Goal: Task Accomplishment & Management: Manage account settings

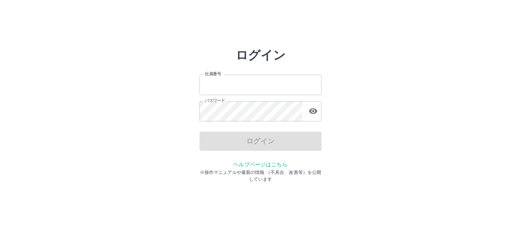
type input "*******"
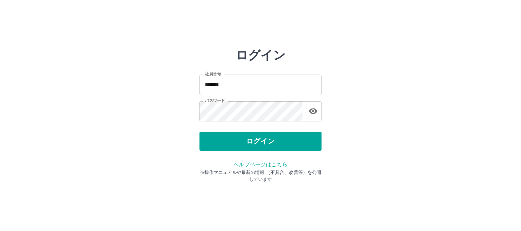
click at [219, 144] on div "ログイン" at bounding box center [260, 141] width 122 height 19
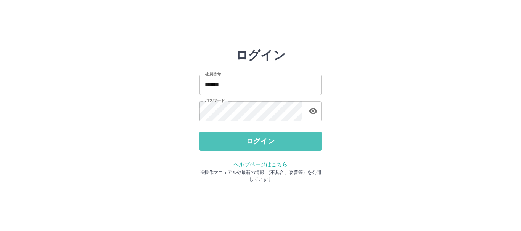
click at [219, 144] on button "ログイン" at bounding box center [260, 141] width 122 height 19
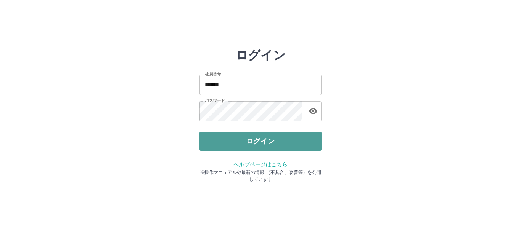
click at [219, 144] on div "ログイン 社員番号 ******* 社員番号 パスワード パスワード ログイン ヘルプページはこちら ※操作マニュアルや最新の情報 （不具合、改善等）を公開し…" at bounding box center [260, 109] width 122 height 122
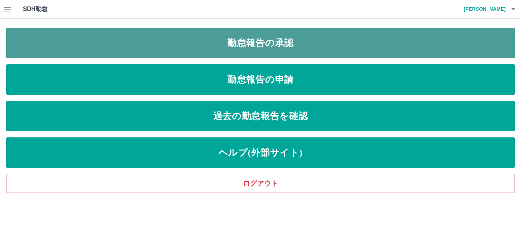
click at [255, 42] on link "勤怠報告の承認" at bounding box center [260, 43] width 508 height 30
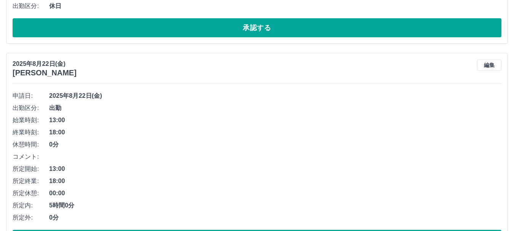
scroll to position [152, 0]
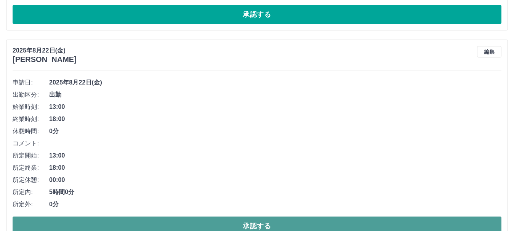
click at [231, 223] on button "承認する" at bounding box center [257, 226] width 489 height 19
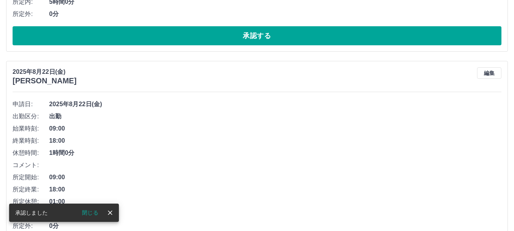
scroll to position [381, 0]
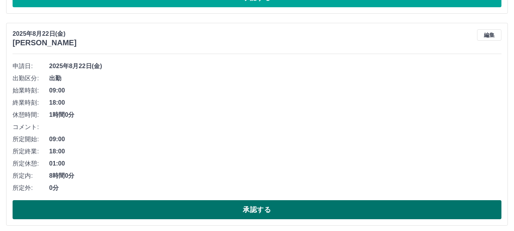
click at [213, 213] on button "承認する" at bounding box center [257, 209] width 489 height 19
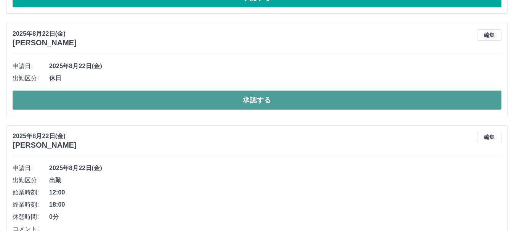
click at [221, 106] on button "承認する" at bounding box center [257, 100] width 489 height 19
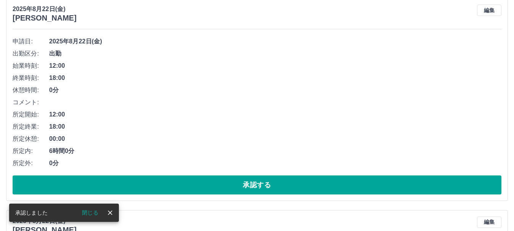
scroll to position [419, 0]
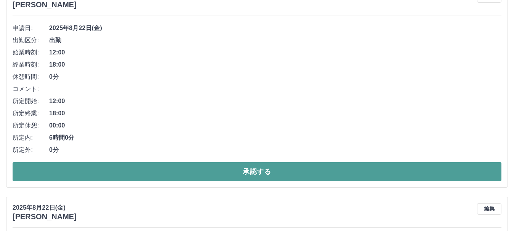
click at [187, 168] on button "承認する" at bounding box center [257, 171] width 489 height 19
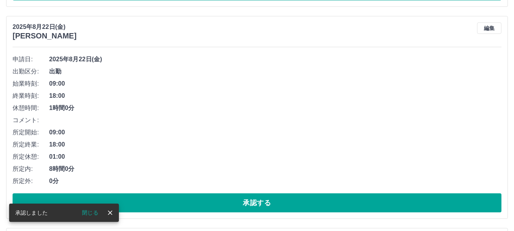
scroll to position [397, 0]
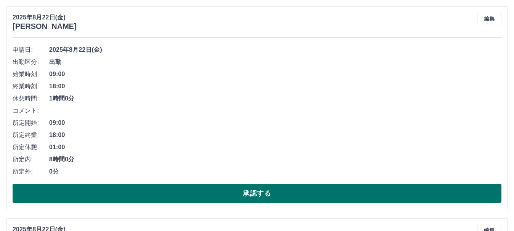
click at [169, 186] on button "承認する" at bounding box center [257, 193] width 489 height 19
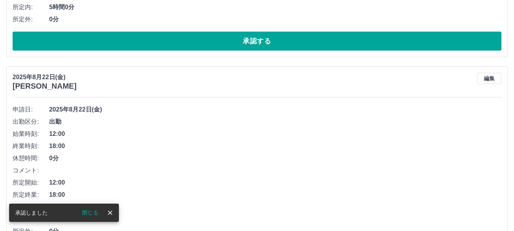
scroll to position [376, 0]
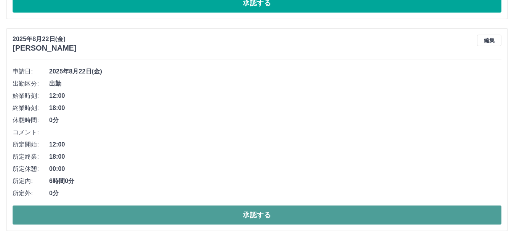
click at [169, 218] on button "承認する" at bounding box center [257, 215] width 489 height 19
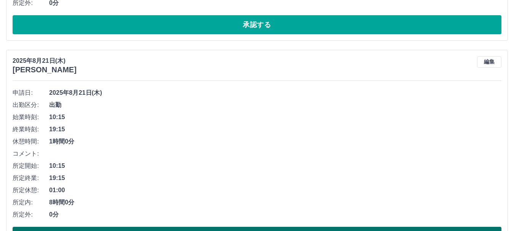
scroll to position [604, 0]
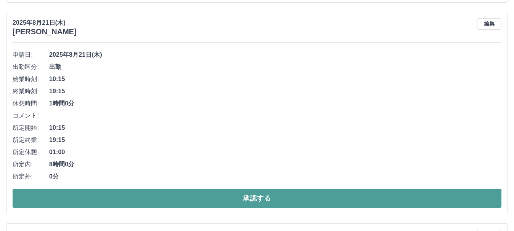
click at [184, 193] on button "承認する" at bounding box center [257, 198] width 489 height 19
click at [184, 193] on div "SDH勤怠 [PERSON_NAME] 勤怠報告の承認 [DATE] **** 8月 * 未承認 休日 承認済み [DATE] [PERSON_NAME] 編…" at bounding box center [257, 179] width 514 height 1566
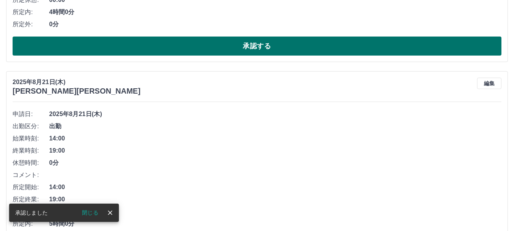
scroll to position [795, 0]
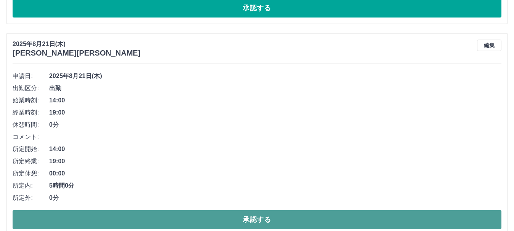
click at [183, 215] on button "承認する" at bounding box center [257, 219] width 489 height 19
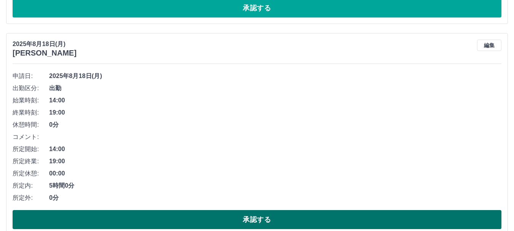
click at [183, 216] on button "承認する" at bounding box center [257, 219] width 489 height 19
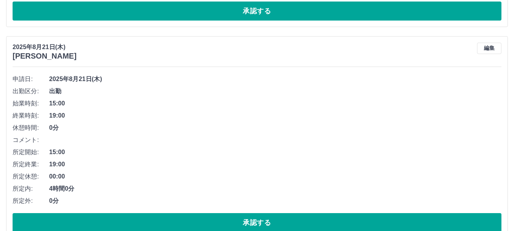
scroll to position [585, 0]
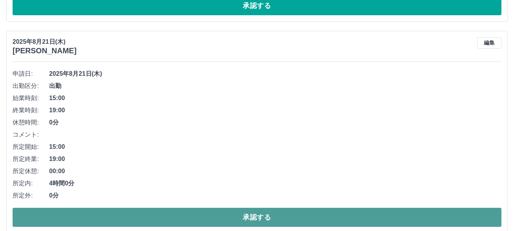
click at [184, 216] on button "承認する" at bounding box center [257, 217] width 489 height 19
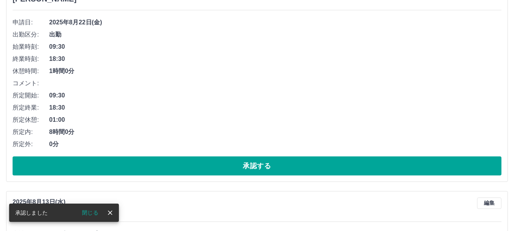
scroll to position [412, 0]
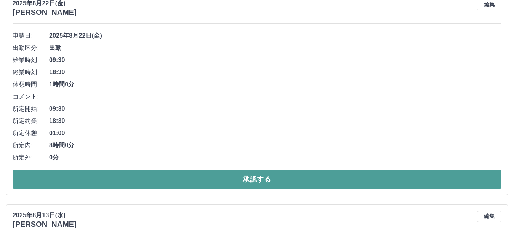
click at [192, 182] on button "承認する" at bounding box center [257, 179] width 489 height 19
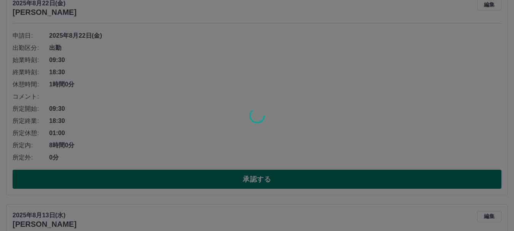
scroll to position [199, 0]
